Goal: Check status: Check status

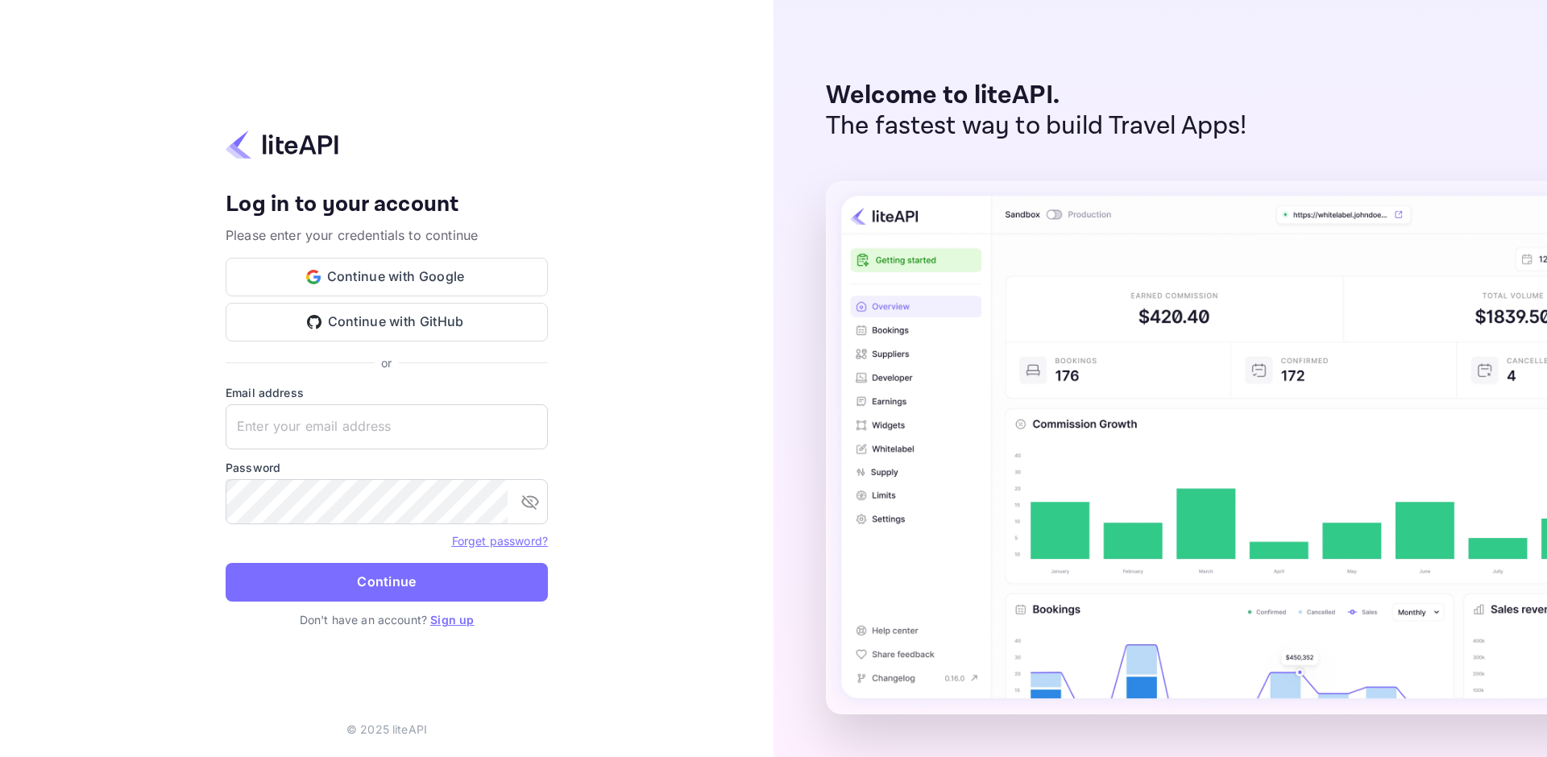
type input "[EMAIL_ADDRESS][DOMAIN_NAME]"
click at [386, 573] on button "Continue" at bounding box center [387, 582] width 322 height 39
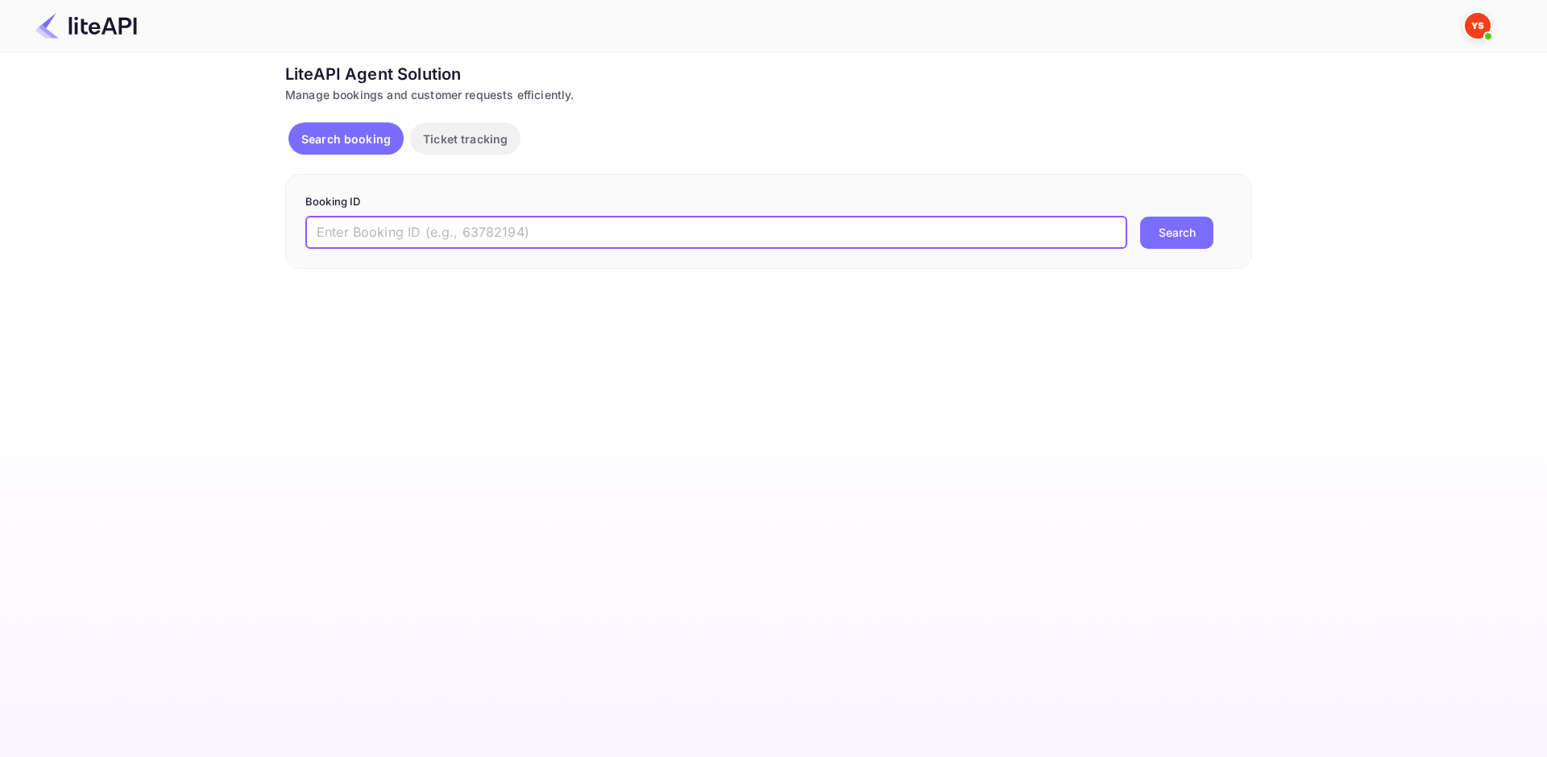
click at [469, 239] on input "text" at bounding box center [716, 233] width 822 height 32
paste input "9092691"
type input "9092691"
drag, startPoint x: 1162, startPoint y: 240, endPoint x: 1177, endPoint y: 239, distance: 15.3
click at [1162, 239] on button "Search" at bounding box center [1176, 233] width 73 height 32
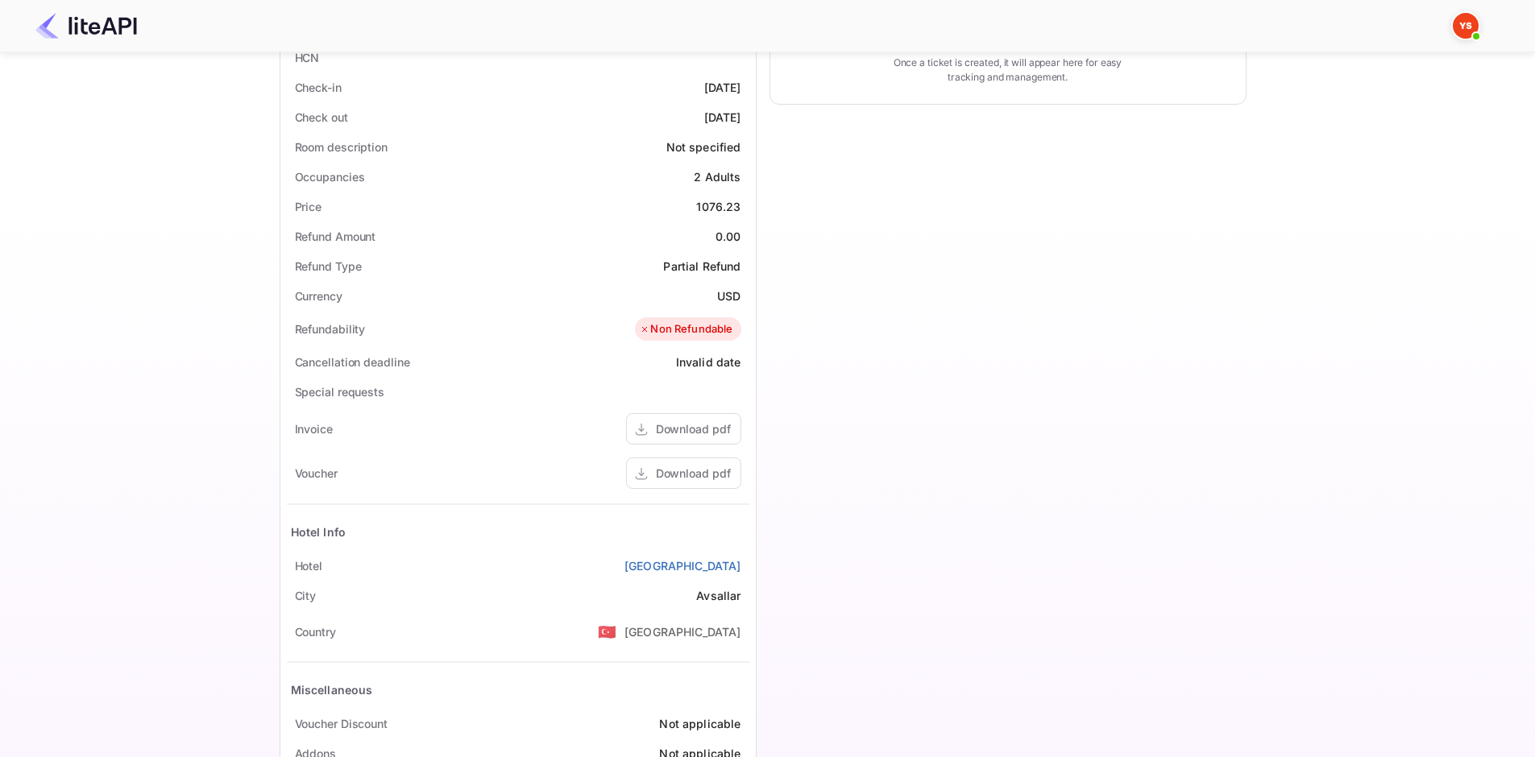
scroll to position [475, 0]
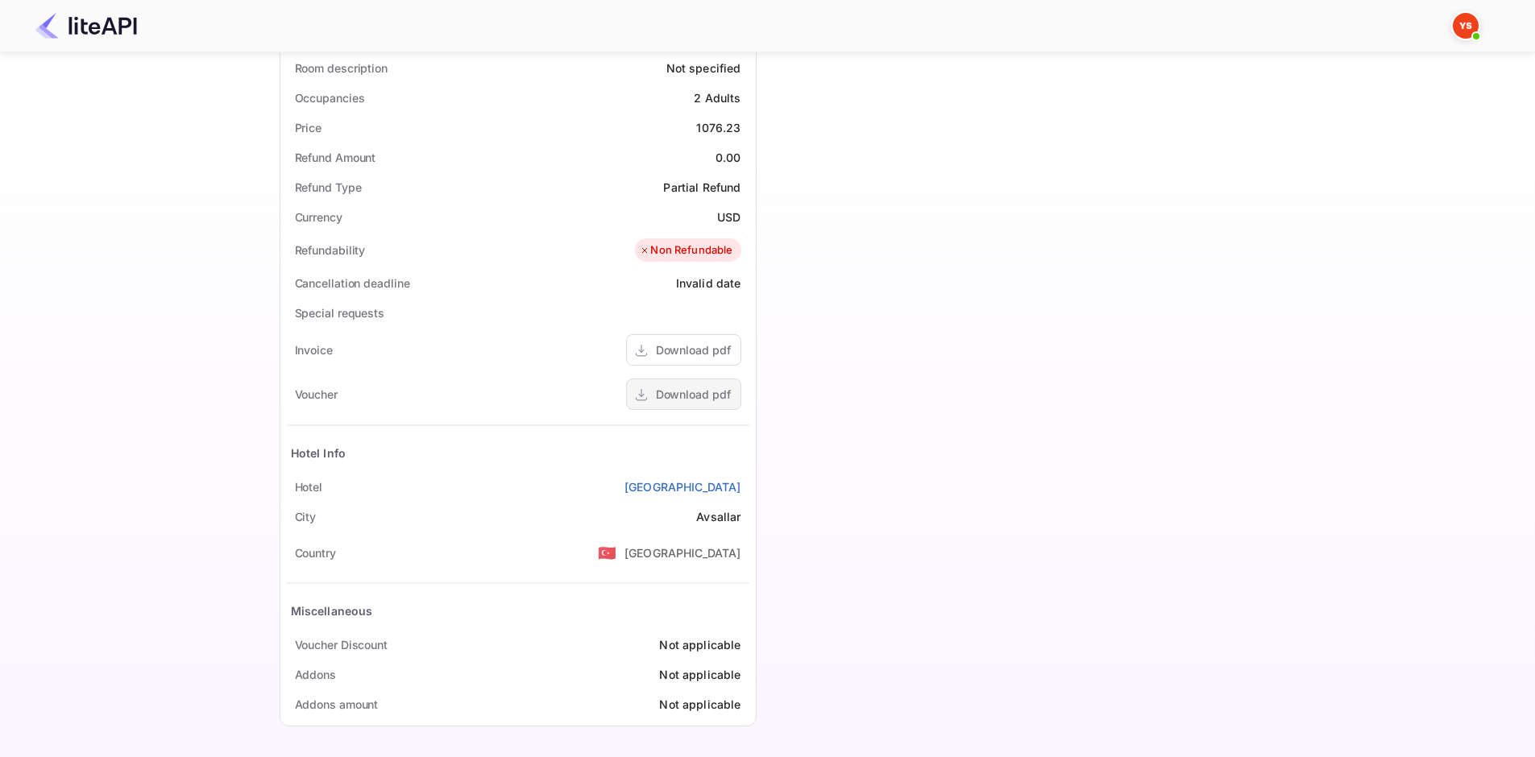
click at [657, 397] on div "Download pdf" at bounding box center [693, 394] width 75 height 17
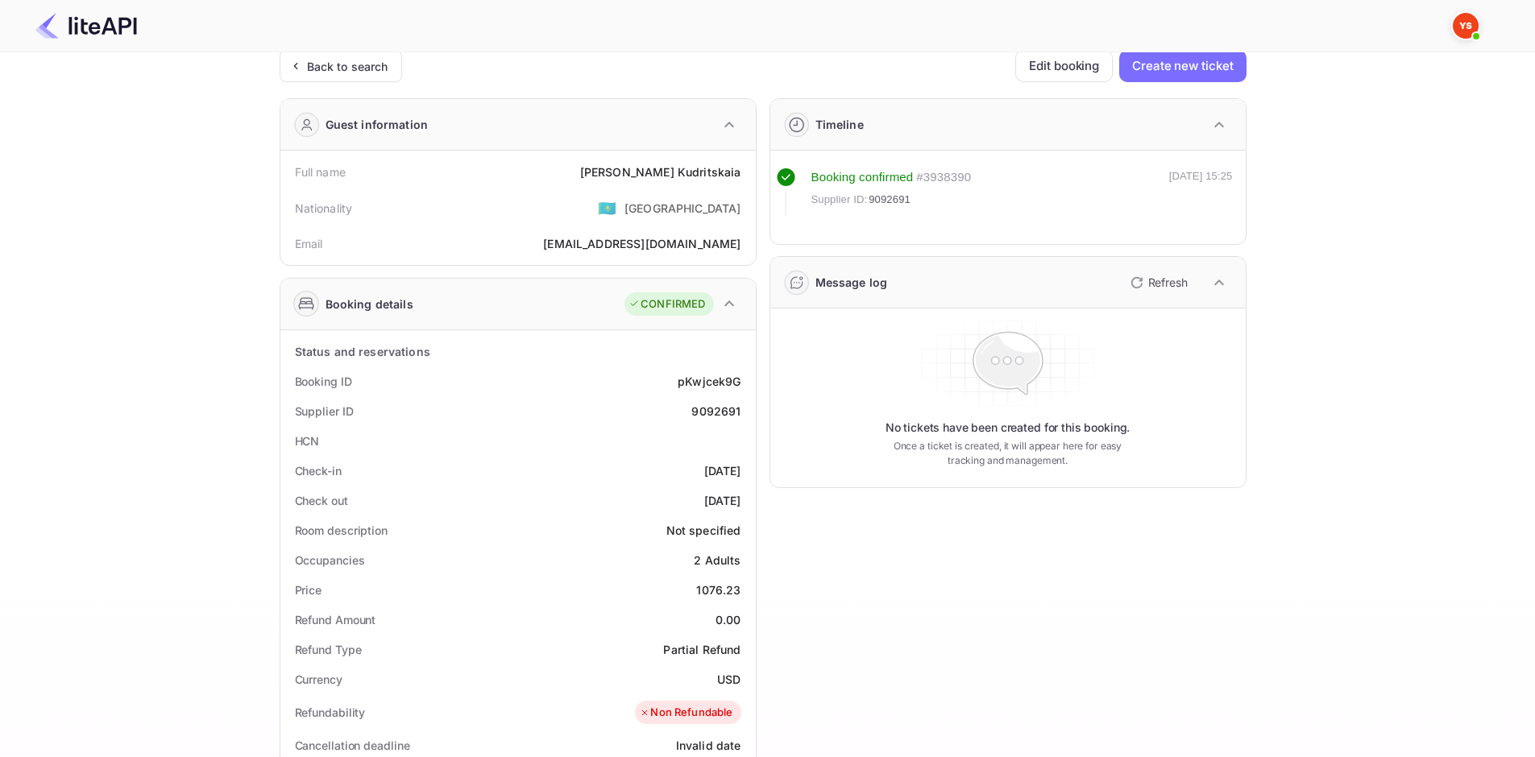
scroll to position [0, 0]
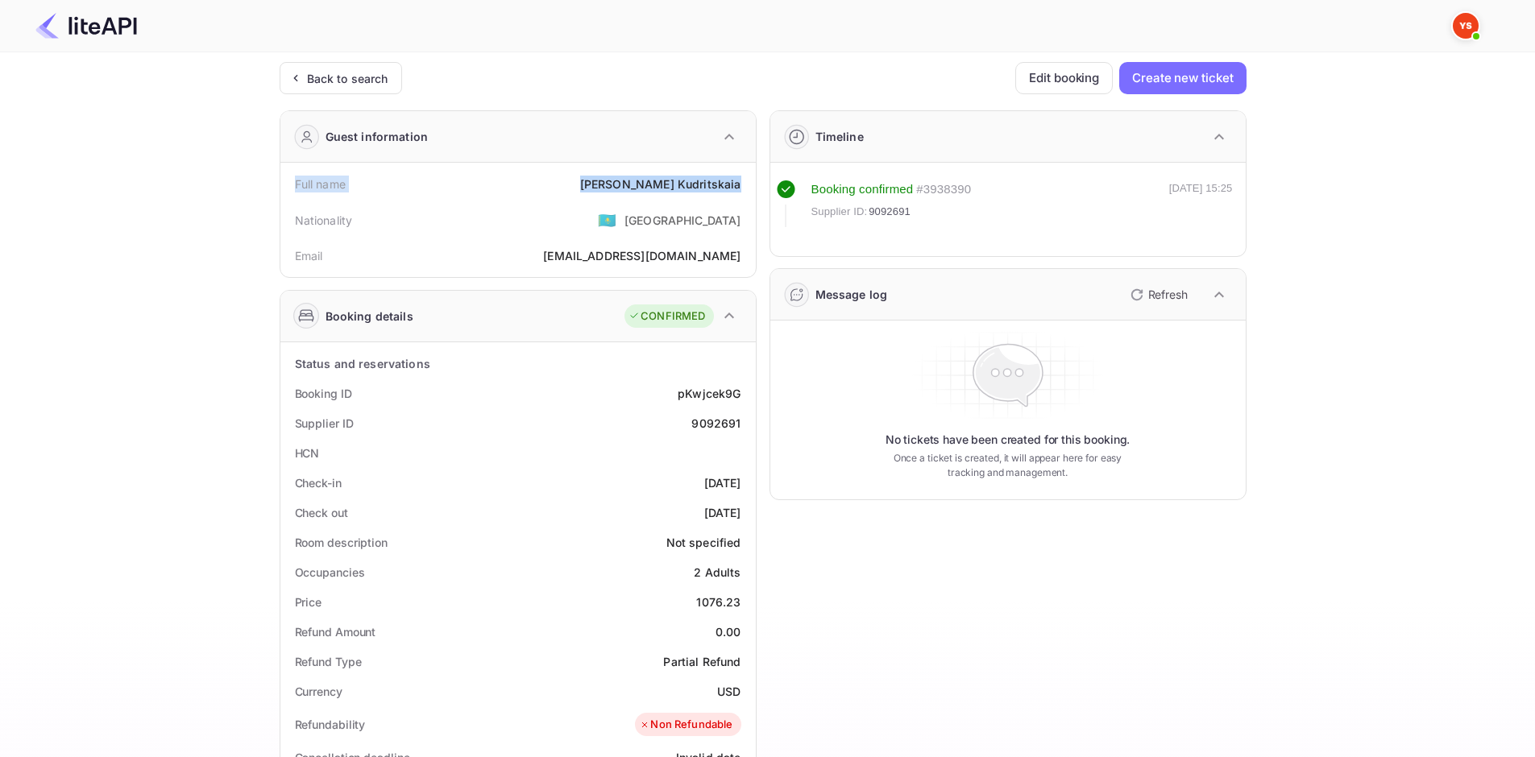
drag, startPoint x: 305, startPoint y: 177, endPoint x: 754, endPoint y: 189, distance: 449.0
click at [754, 189] on div "Full name Anna Kudritskaia Nationality 🇰🇿 Kazakhstan Email Daniil29-06@yandex.ru" at bounding box center [517, 220] width 475 height 114
copy div "Full name Anna Kudritskaia"
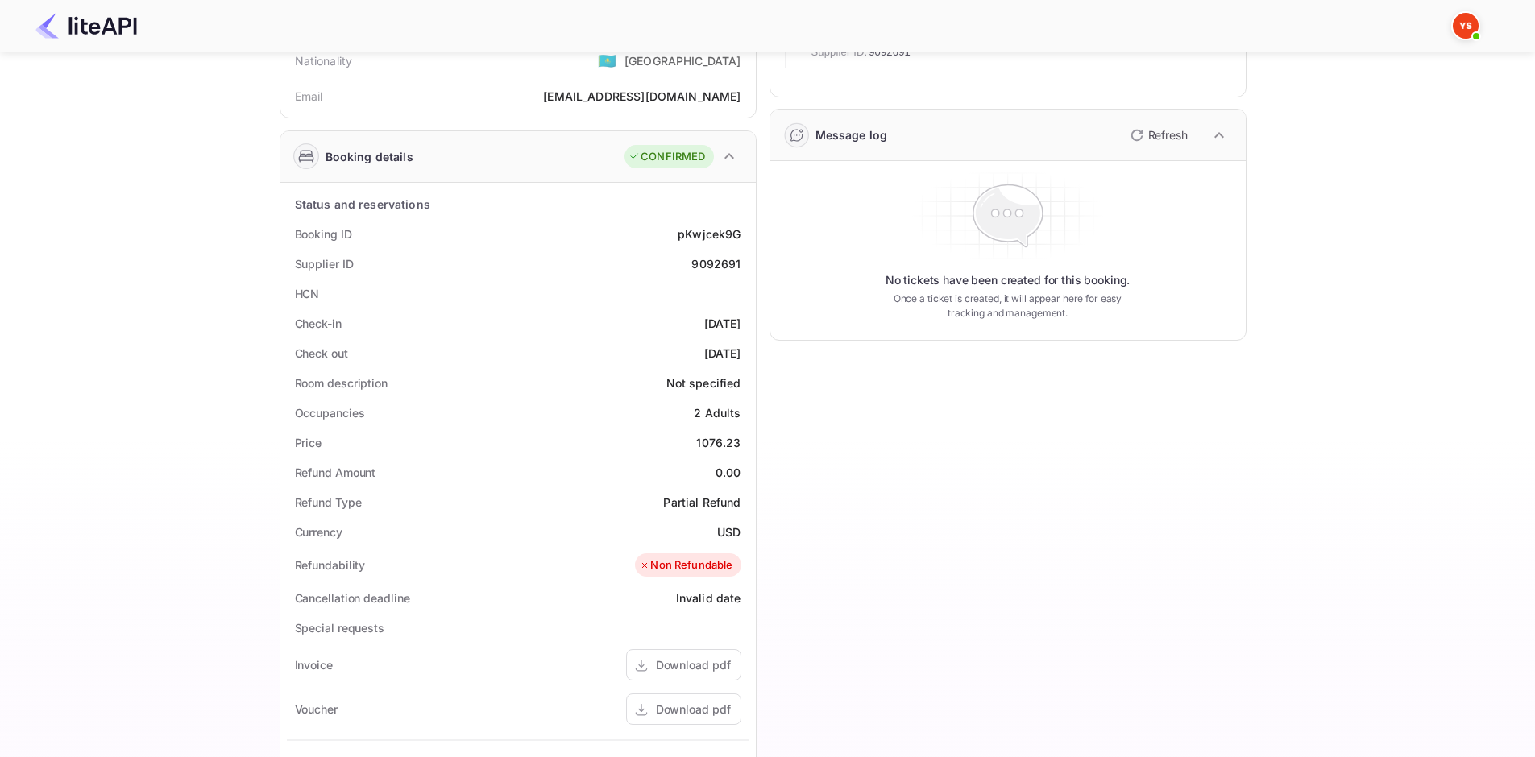
scroll to position [161, 0]
drag, startPoint x: 290, startPoint y: 234, endPoint x: 749, endPoint y: 260, distance: 460.1
click at [749, 260] on div "Status and reservations Booking ID pKwjcek9G Supplier ID 9092691 HCN Check-in 2…" at bounding box center [517, 610] width 475 height 858
copy div "Booking ID pKwjcek9G Supplier ID 9092691"
drag, startPoint x: 289, startPoint y: 313, endPoint x: 746, endPoint y: 351, distance: 458.4
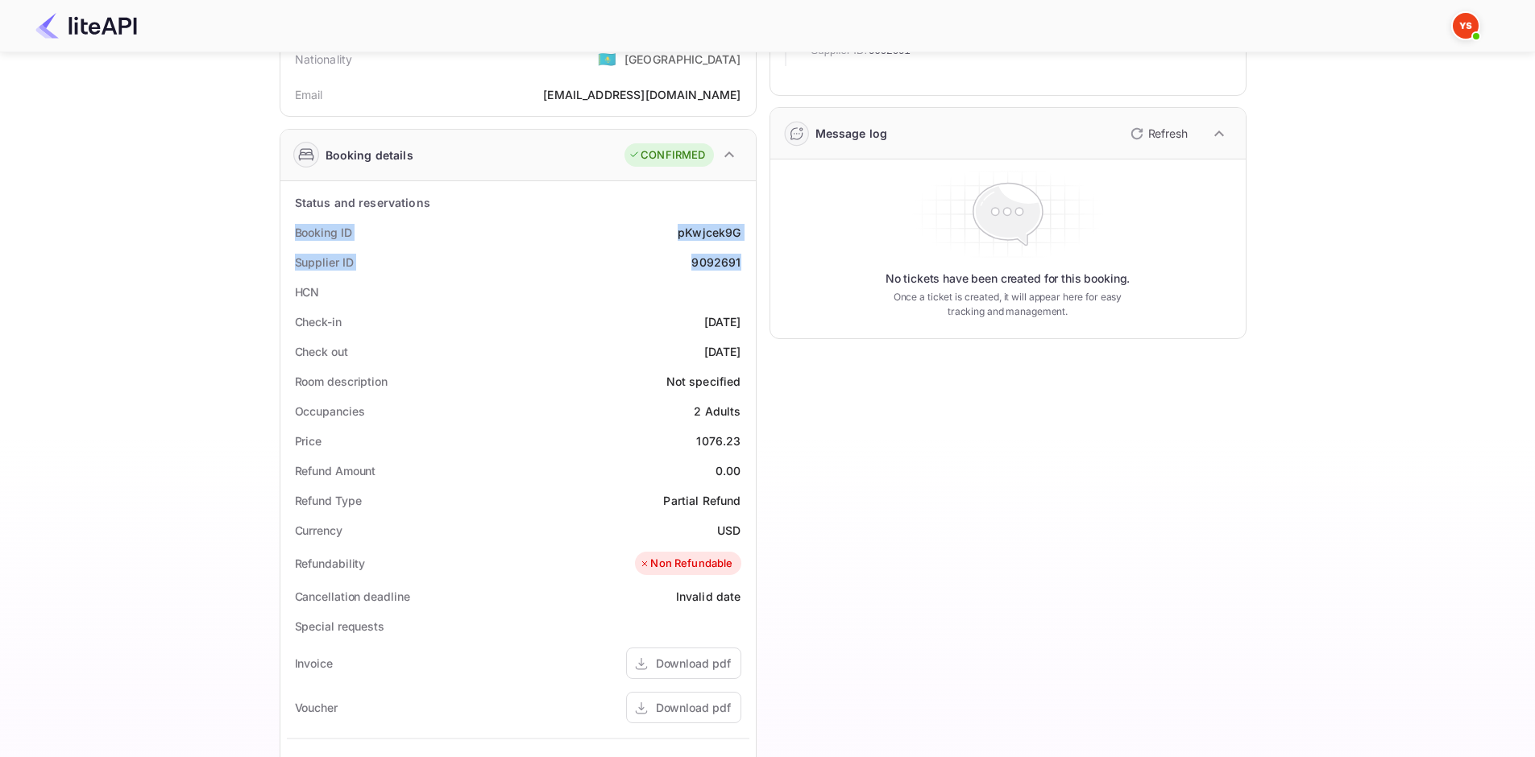
click at [746, 351] on div "Status and reservations Booking ID pKwjcek9G Supplier ID 9092691 HCN Check-in 2…" at bounding box center [518, 610] width 463 height 845
copy div "Check-in 2025-08-27 Check out 2025-08-31"
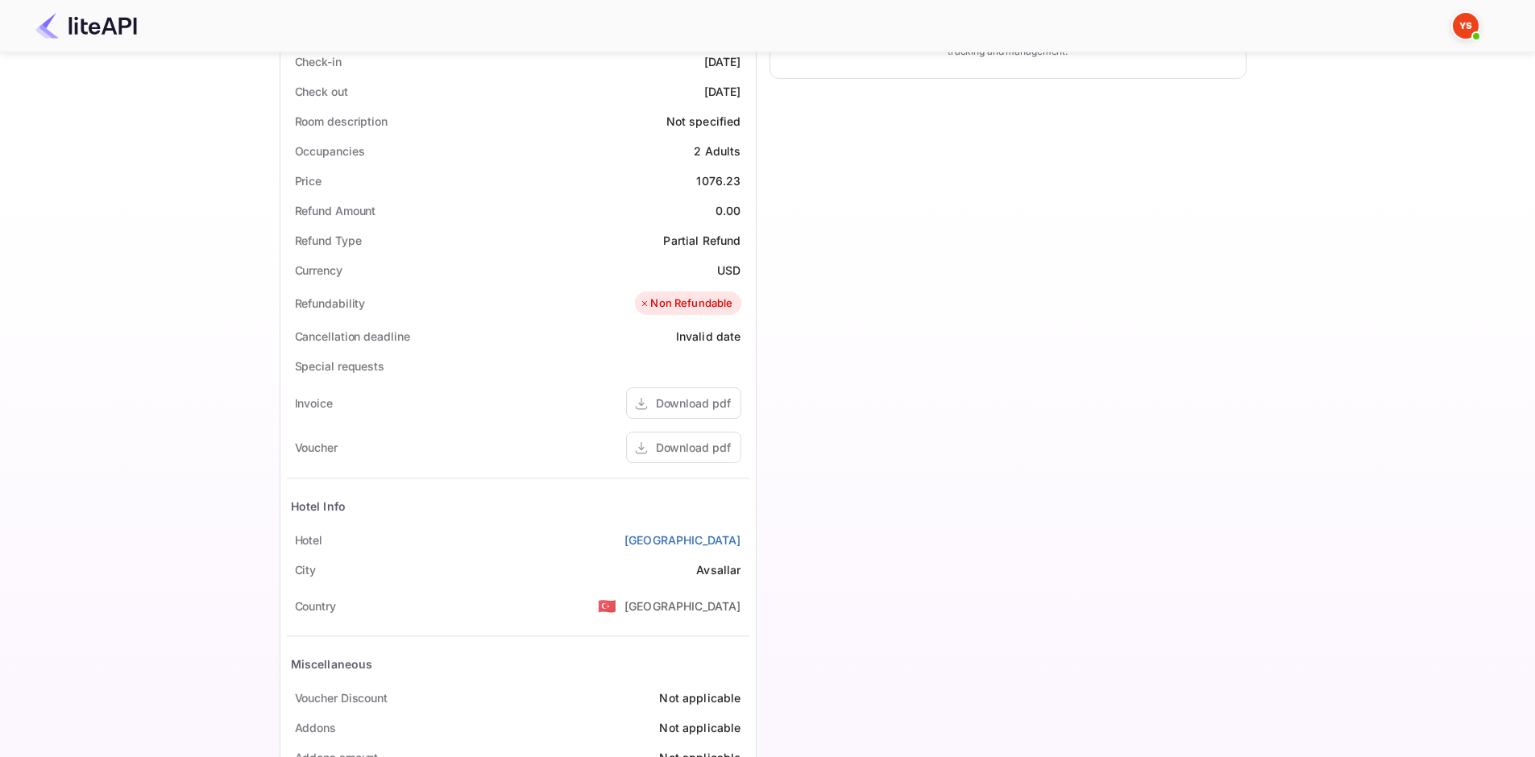
scroll to position [475, 0]
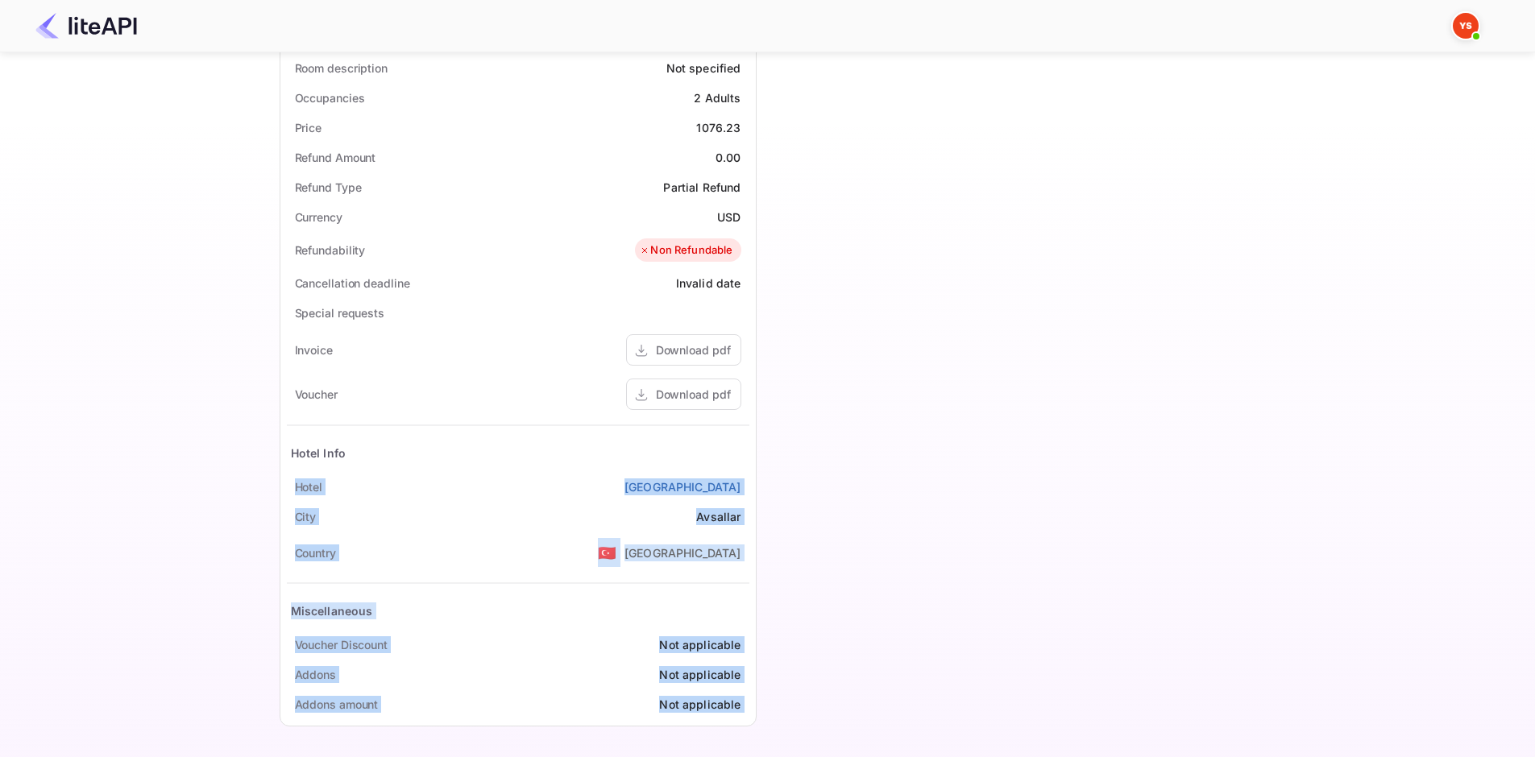
drag, startPoint x: 293, startPoint y: 482, endPoint x: 761, endPoint y: 488, distance: 467.4
click at [761, 488] on div "Guest information Full name Anna Kudritskaia Nationality 🇰🇿 Kazakhstan Email Da…" at bounding box center [757, 180] width 980 height 1115
click at [789, 475] on div "Timeline Booking confirmed # 3938390 Supplier ID: 9092691 26 Aug 2025 15:25 Mes…" at bounding box center [1002, 180] width 490 height 1115
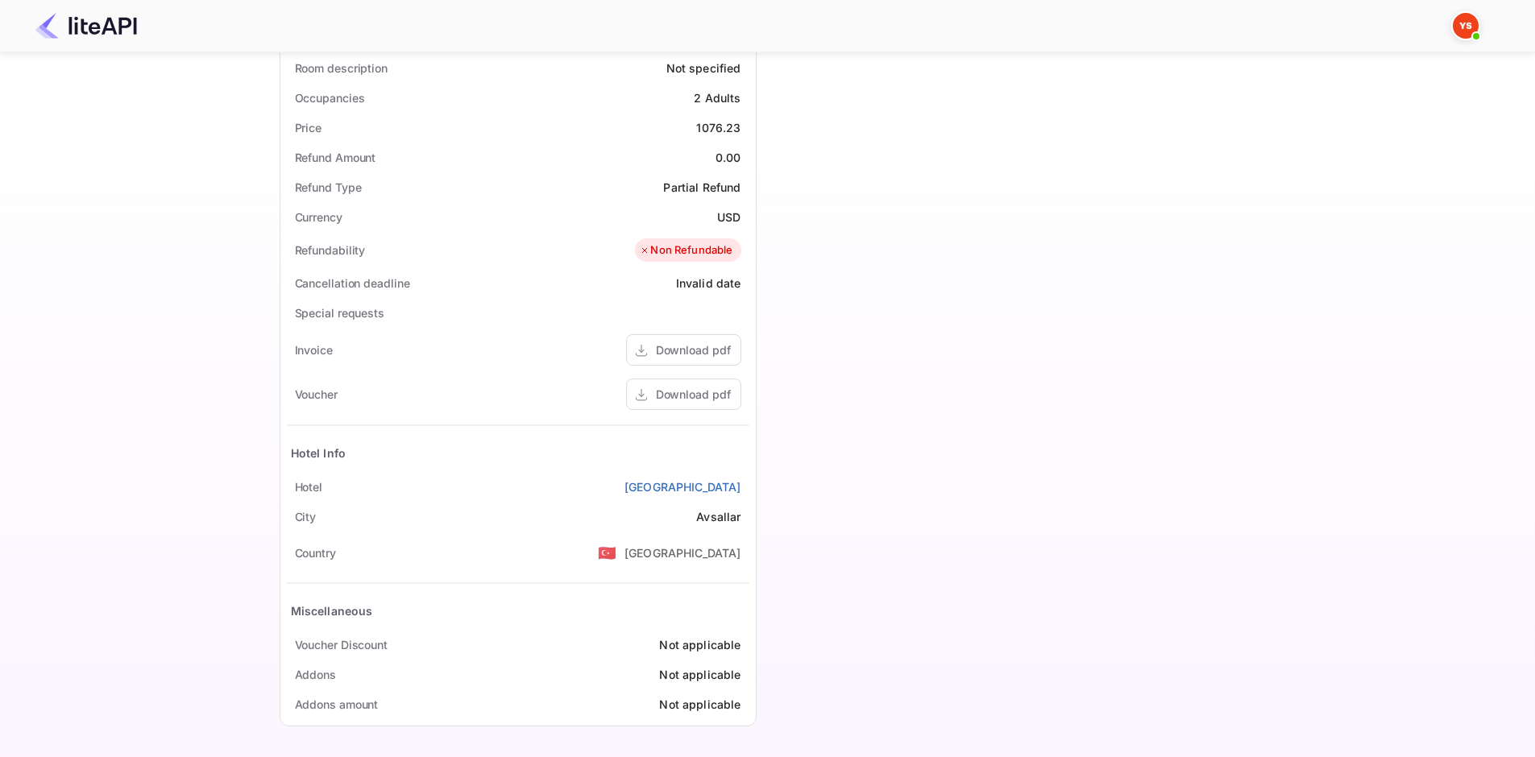
drag, startPoint x: 304, startPoint y: 485, endPoint x: 748, endPoint y: 488, distance: 444.0
click at [748, 488] on div "Hotel Selene Beach & Spa Hotel" at bounding box center [518, 487] width 463 height 30
copy div "Hotel Selene Beach & Spa Hotel"
